Goal: Navigation & Orientation: Find specific page/section

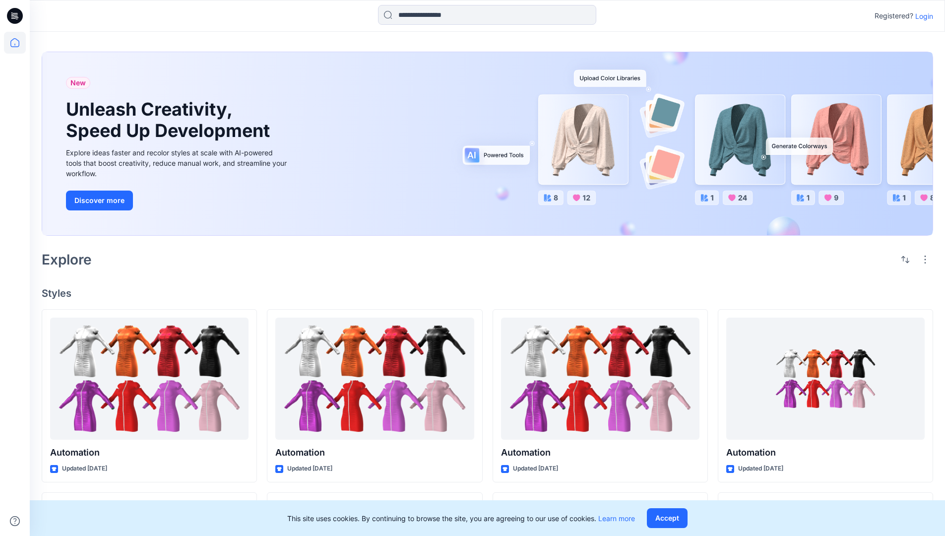
click at [922, 16] on p "Login" at bounding box center [924, 16] width 18 height 10
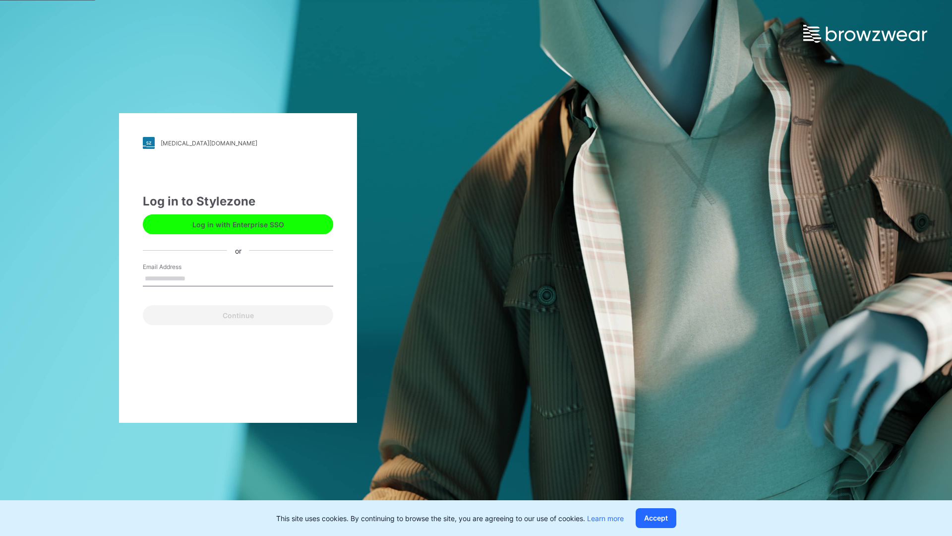
click at [196, 278] on input "Email Address" at bounding box center [238, 278] width 190 height 15
type input "**********"
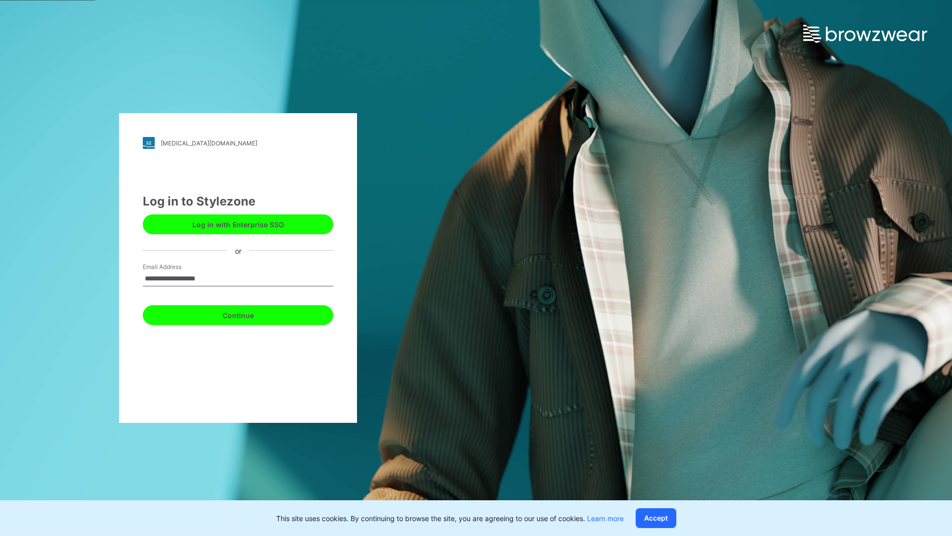
click at [249, 314] on button "Continue" at bounding box center [238, 315] width 190 height 20
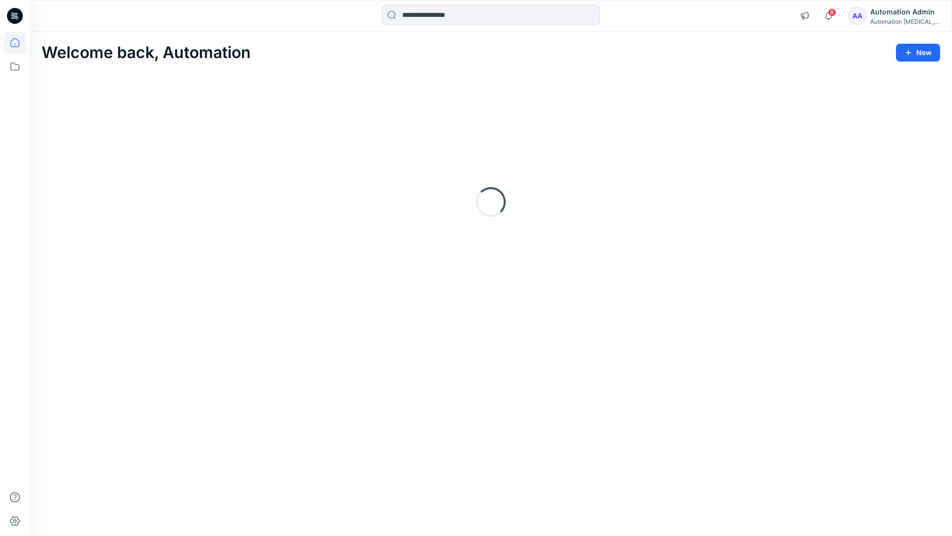
click at [19, 43] on icon at bounding box center [14, 42] width 9 height 9
click at [15, 64] on icon at bounding box center [14, 67] width 9 height 8
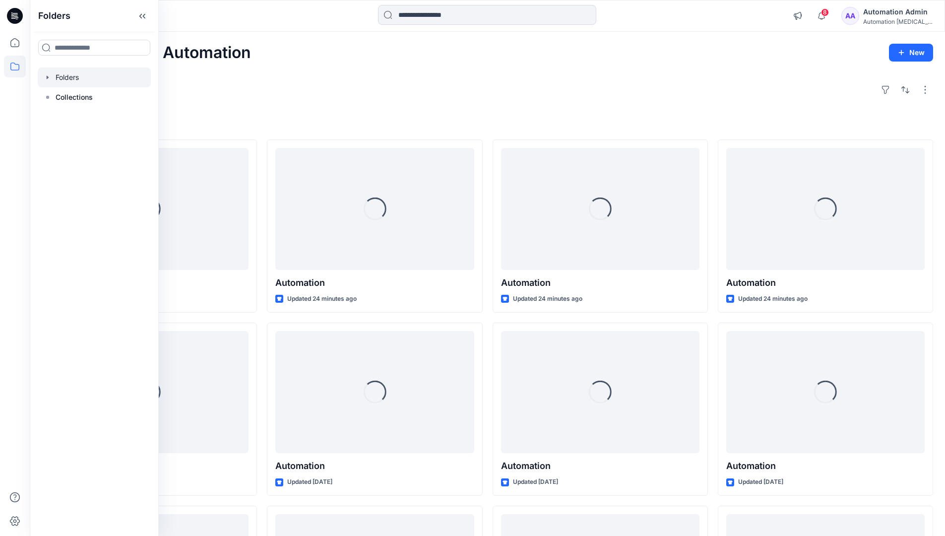
click at [72, 77] on div at bounding box center [94, 77] width 113 height 20
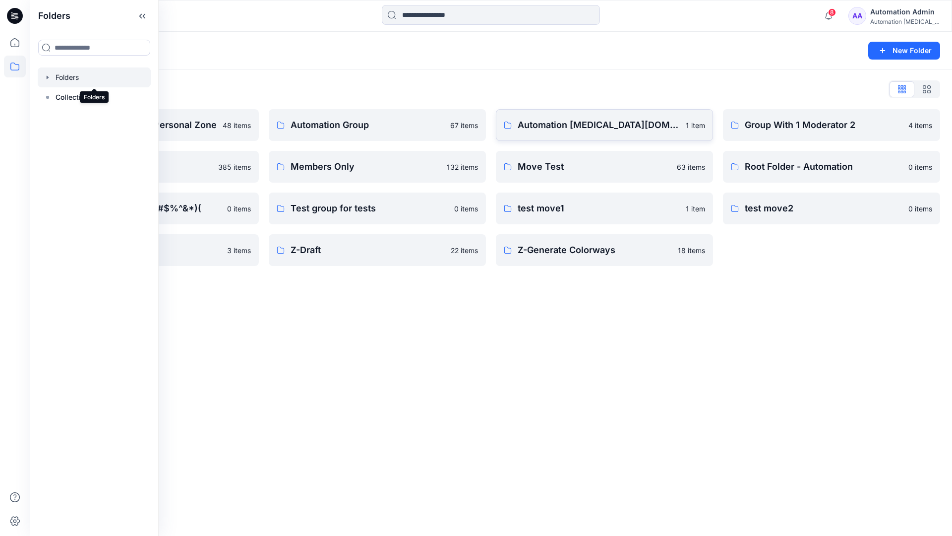
click at [569, 129] on p "Automation testim.io" at bounding box center [599, 125] width 162 height 14
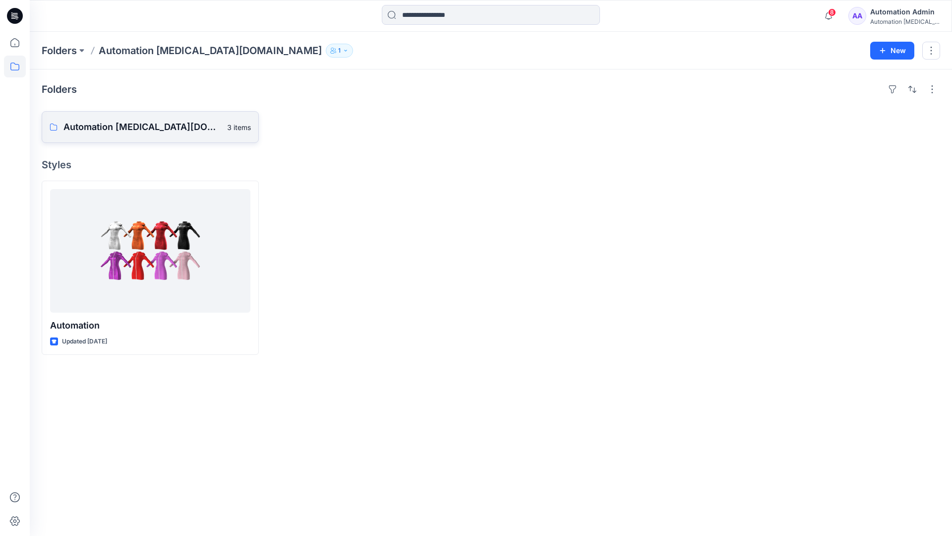
click at [140, 131] on p "Automation testim.io Board" at bounding box center [142, 127] width 158 height 14
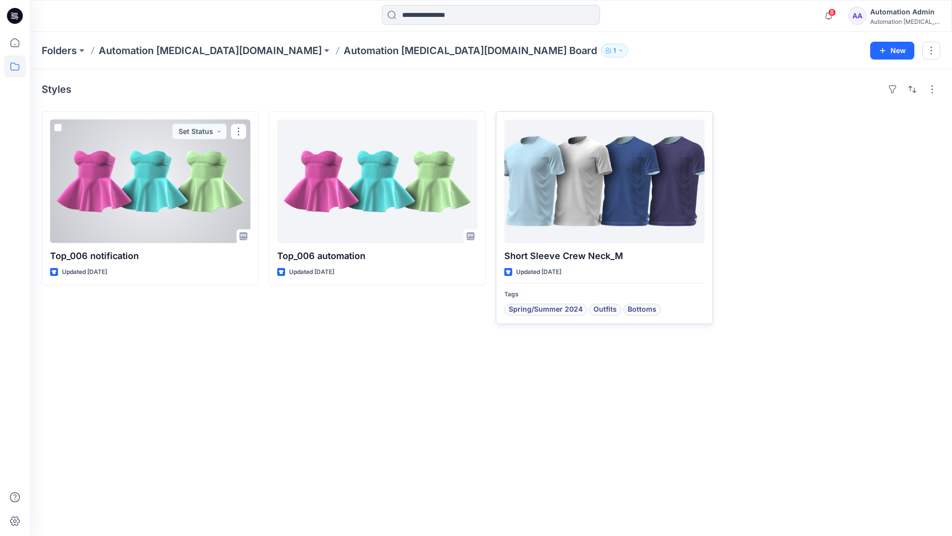
click at [568, 190] on div at bounding box center [605, 182] width 200 height 124
